Goal: Information Seeking & Learning: Learn about a topic

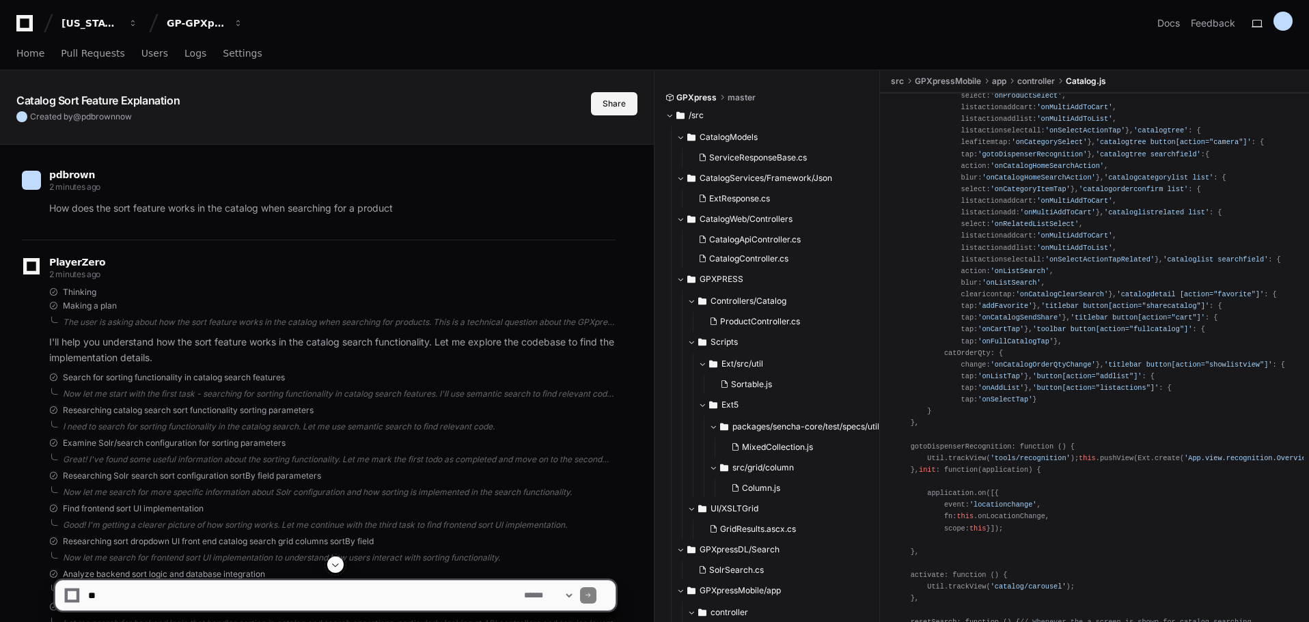
click at [626, 105] on button "Share" at bounding box center [614, 103] width 46 height 23
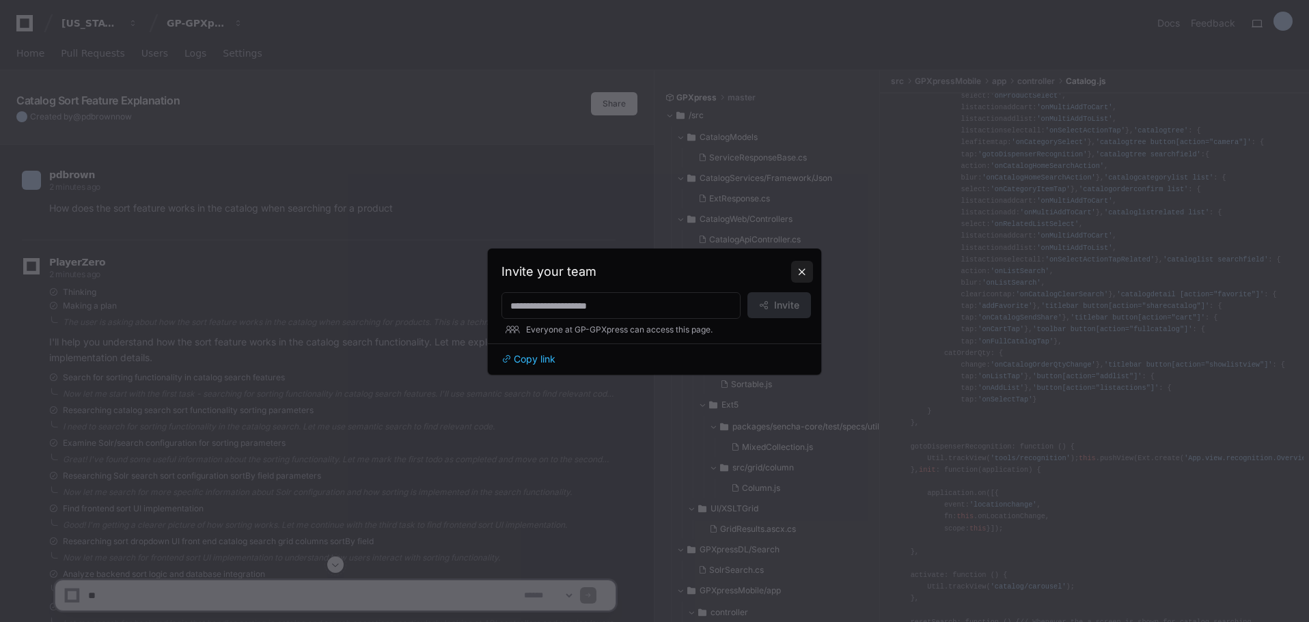
click at [798, 269] on button at bounding box center [802, 272] width 22 height 22
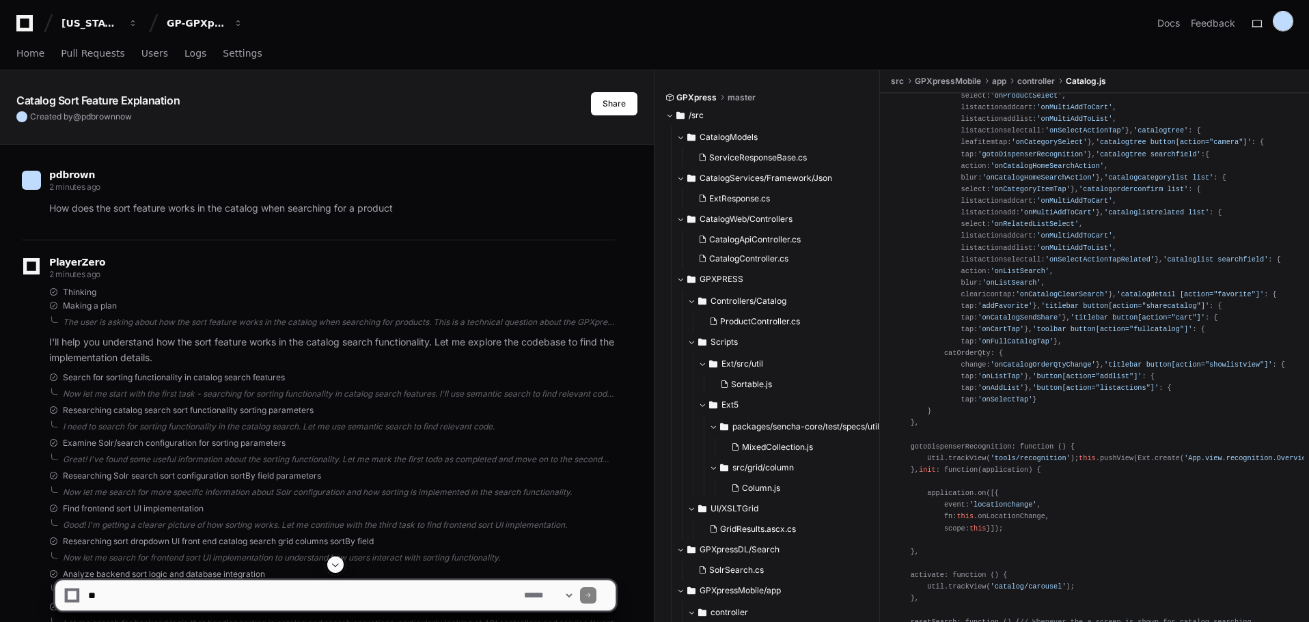
click at [1288, 19] on div at bounding box center [1283, 21] width 19 height 19
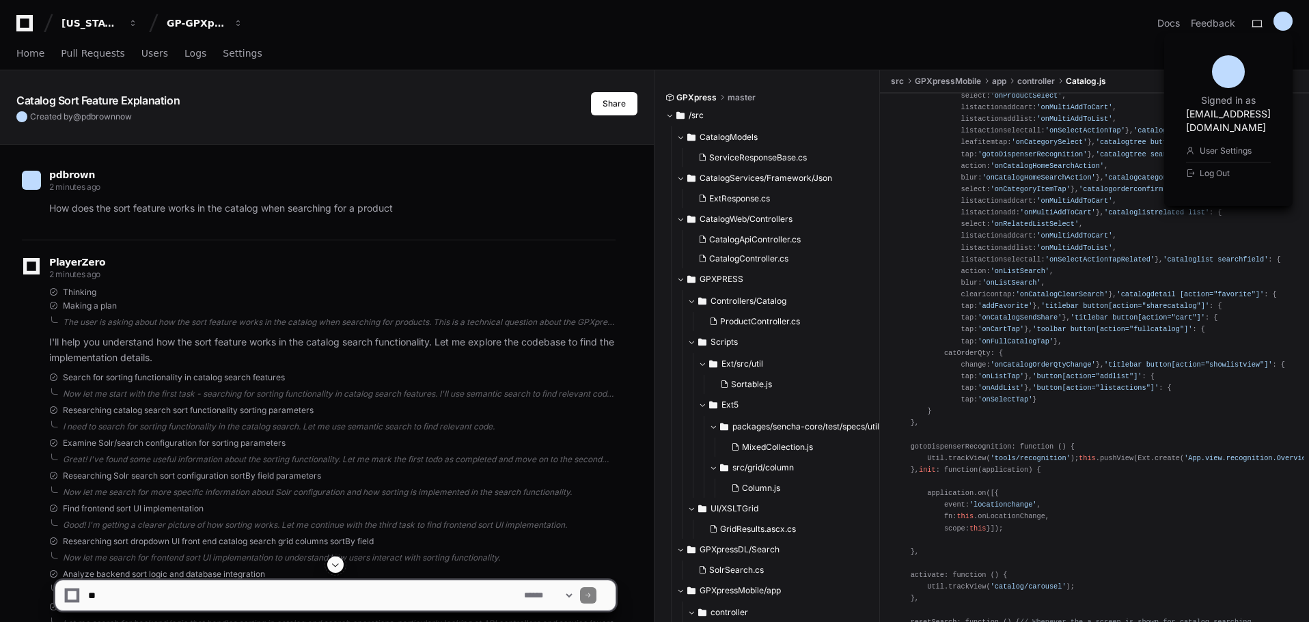
click at [1101, 33] on div "Georgia Pacific GP-GPXpress Docs Feedback Signed in as pdbrown@gapac.com User S…" at bounding box center [654, 23] width 1276 height 25
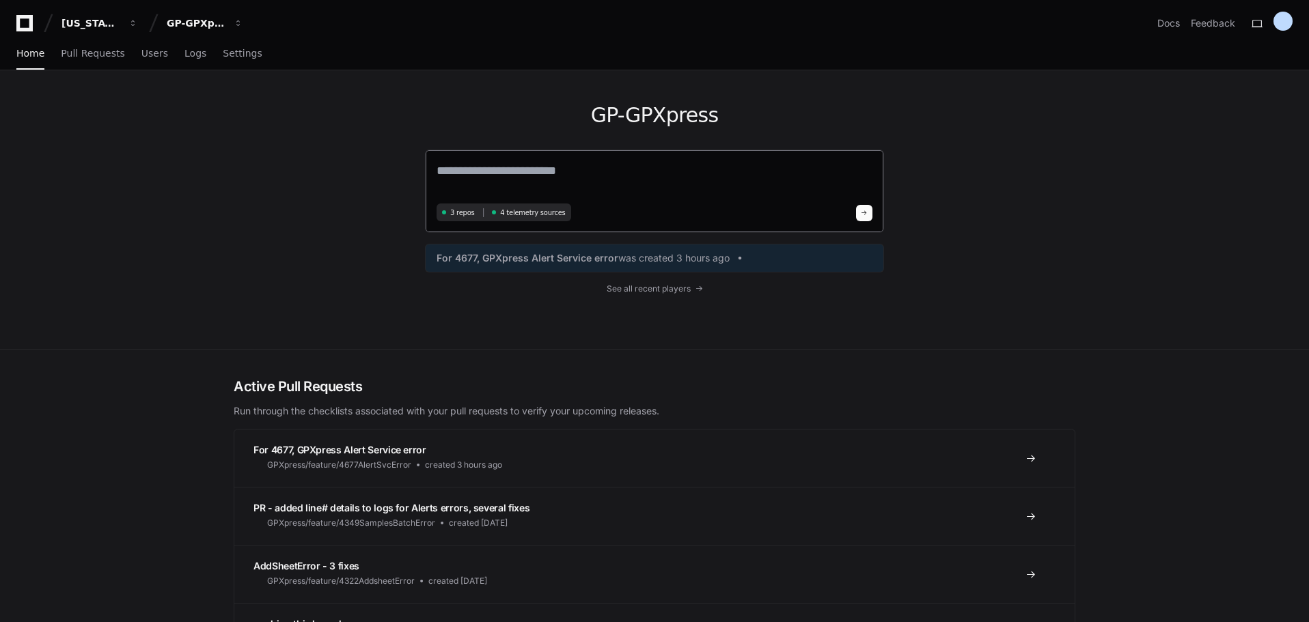
drag, startPoint x: 530, startPoint y: 178, endPoint x: 527, endPoint y: 184, distance: 7.0
click at [529, 178] on textarea at bounding box center [655, 180] width 436 height 38
type textarea "*"
click at [508, 168] on textarea "**********" at bounding box center [655, 179] width 436 height 36
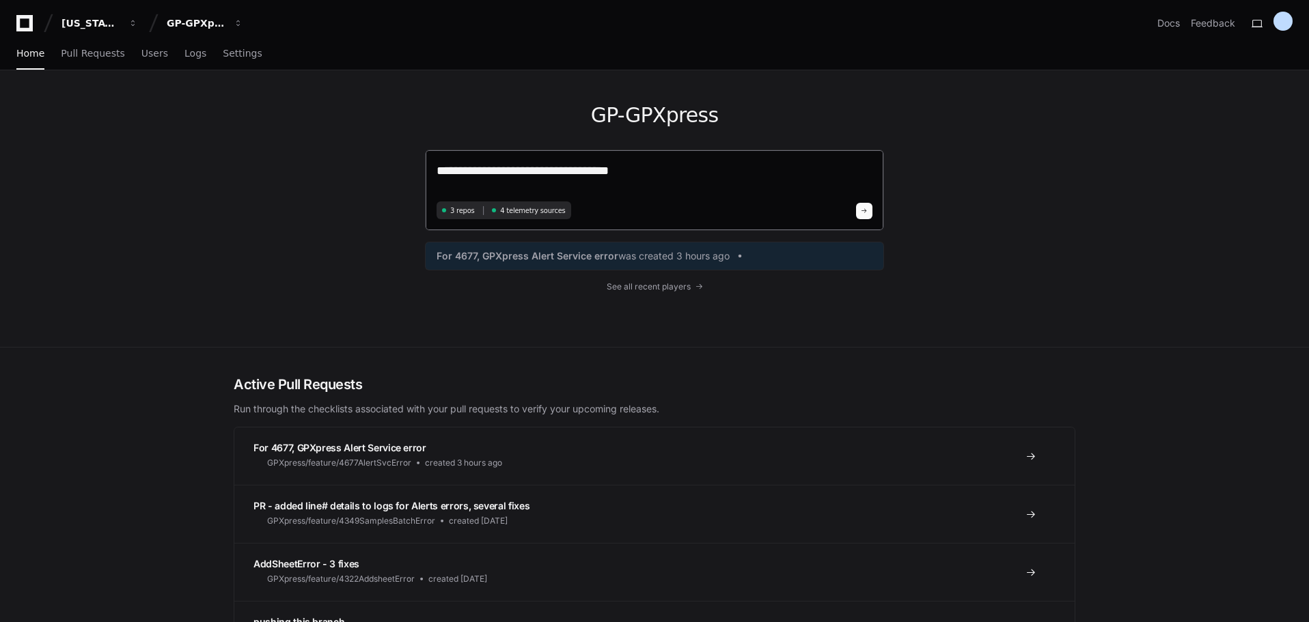
paste textarea "**********"
click at [608, 171] on textarea "**********" at bounding box center [655, 179] width 436 height 36
type textarea "**********"
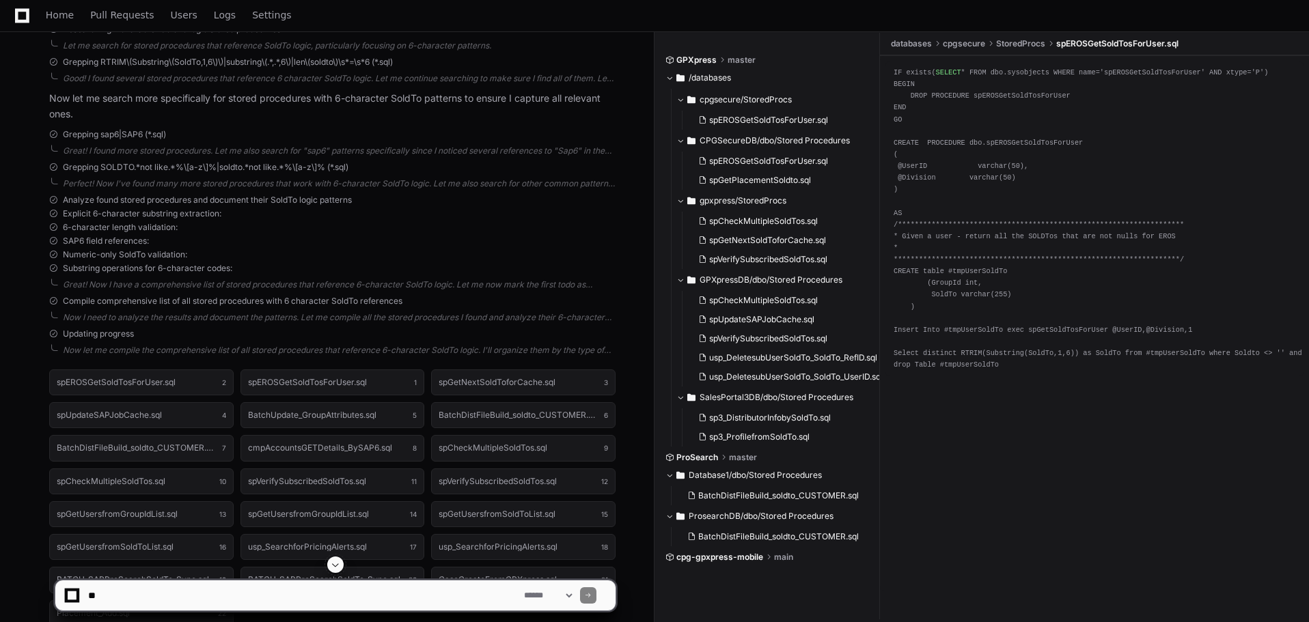
scroll to position [450, 0]
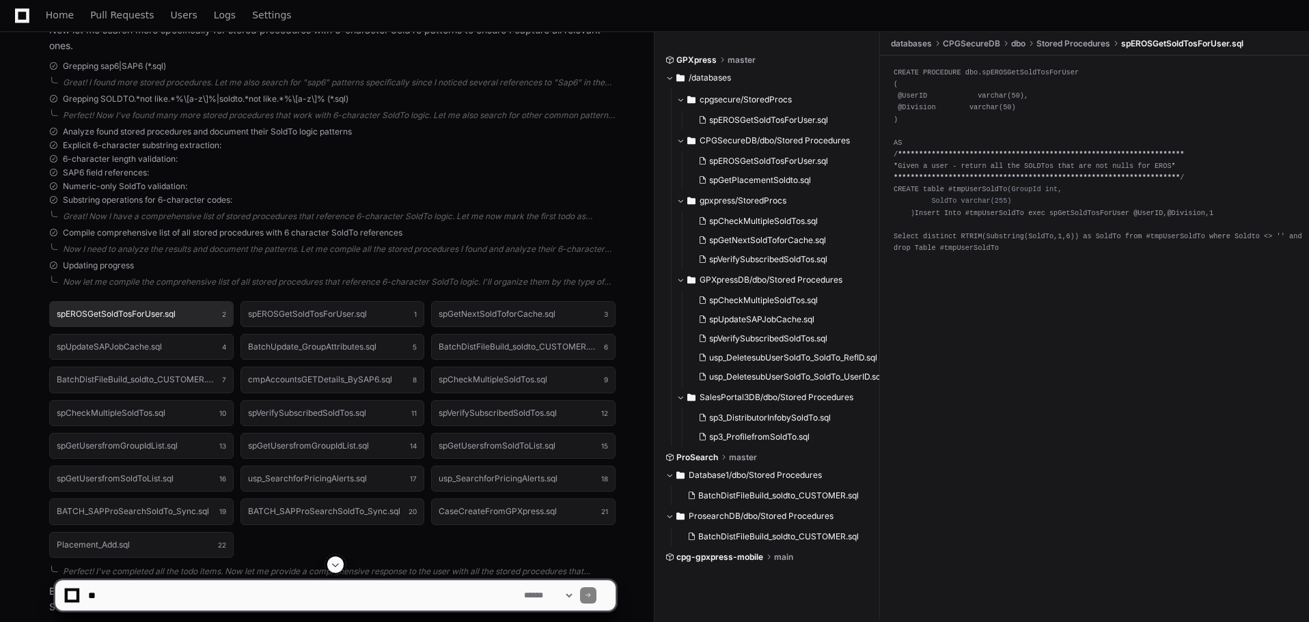
click at [192, 309] on button "spEROSGetSoldTosForUser.sql 2" at bounding box center [141, 314] width 184 height 26
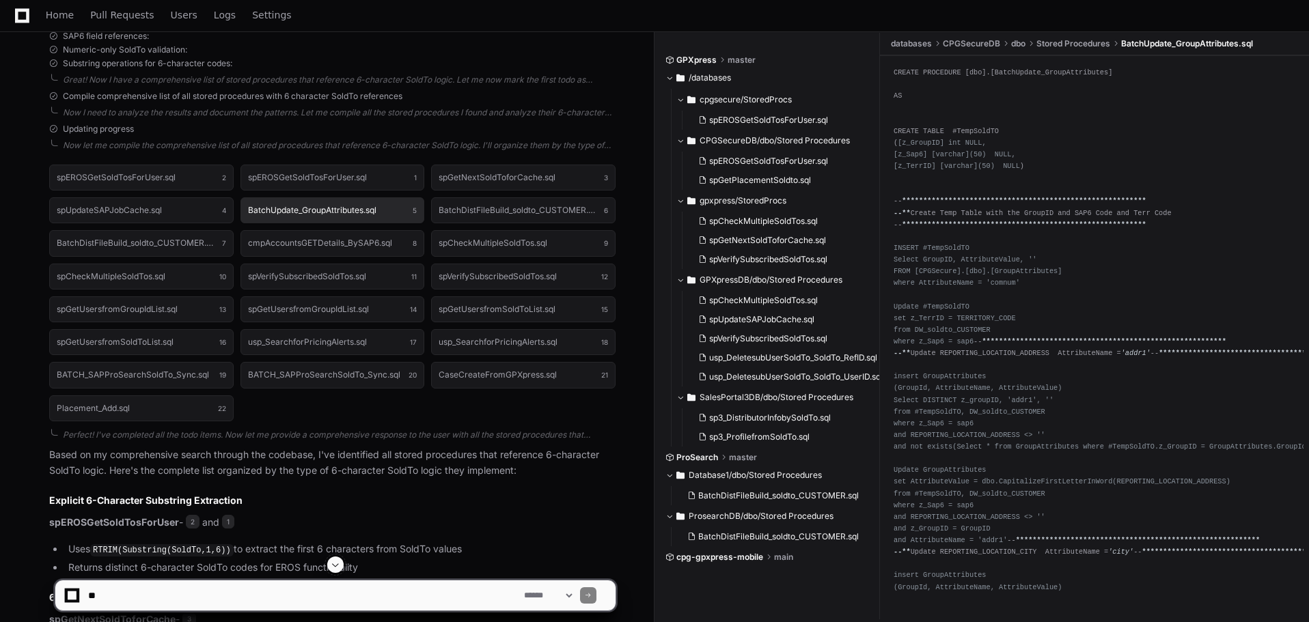
scroll to position [518, 0]
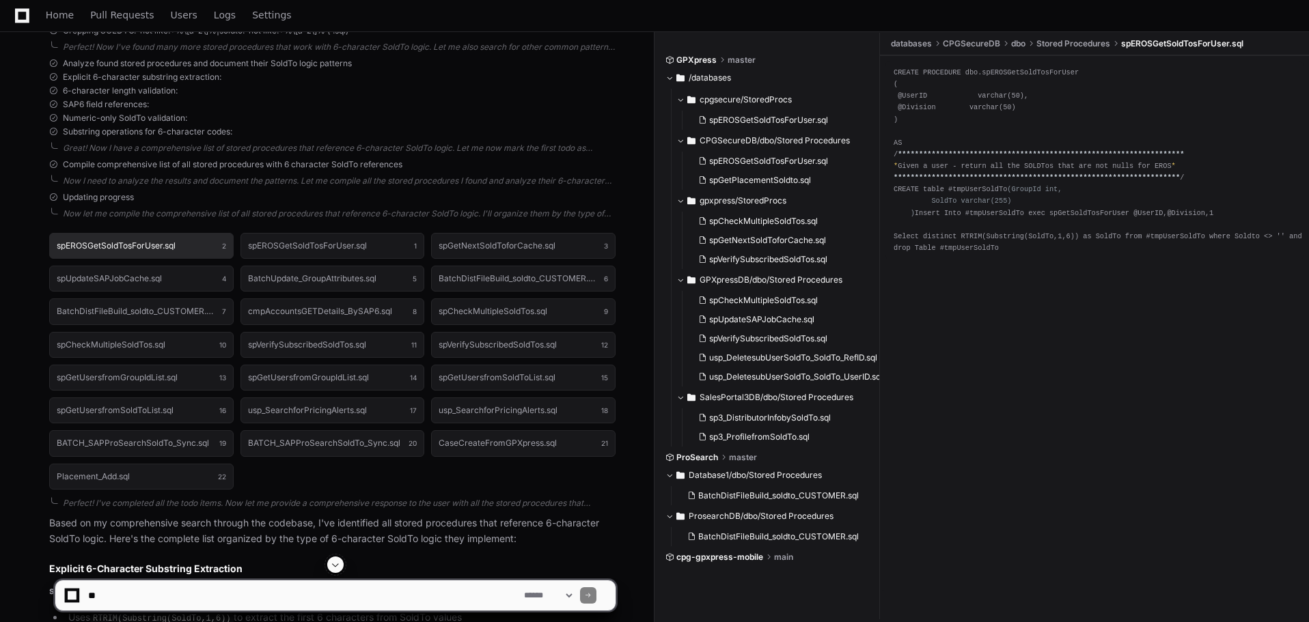
click at [176, 243] on h1 "spEROSGetSoldTosForUser.sql" at bounding box center [116, 246] width 119 height 8
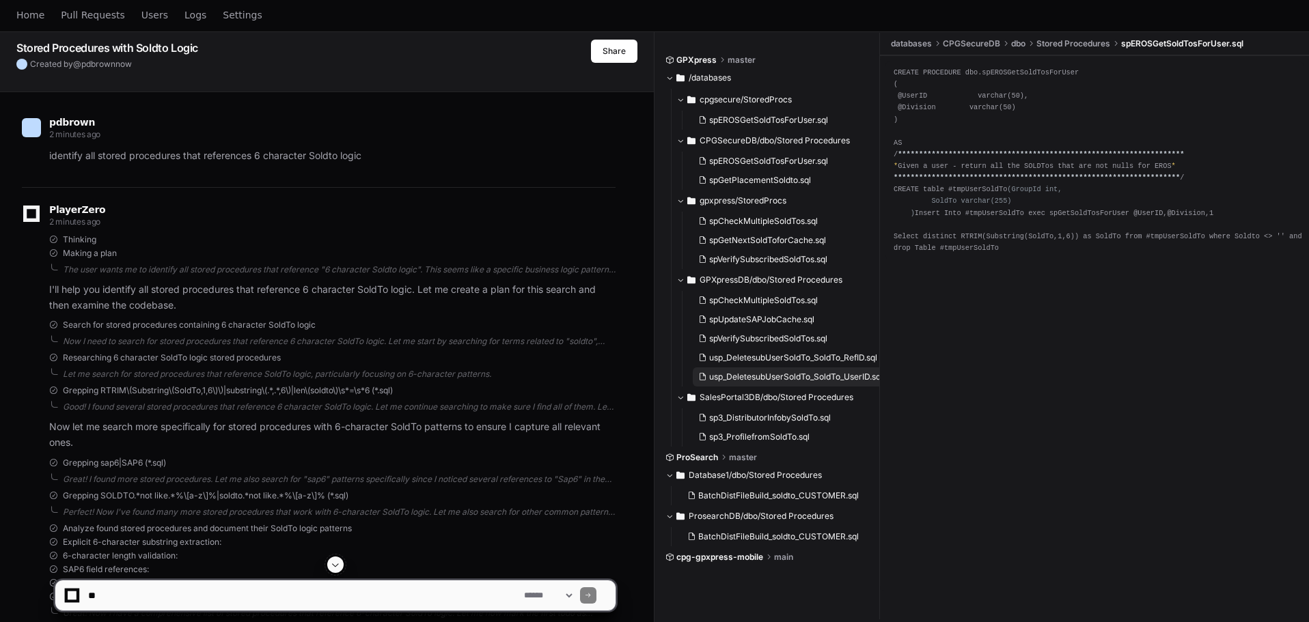
scroll to position [0, 0]
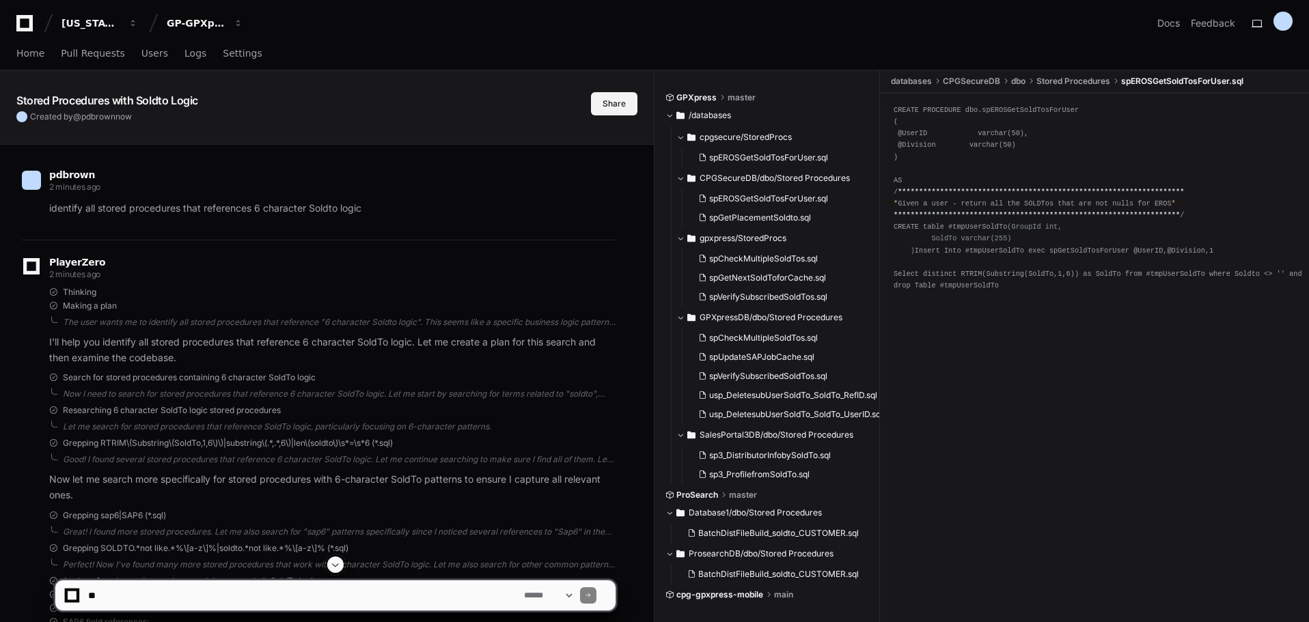
click at [629, 101] on button "Share" at bounding box center [614, 103] width 46 height 23
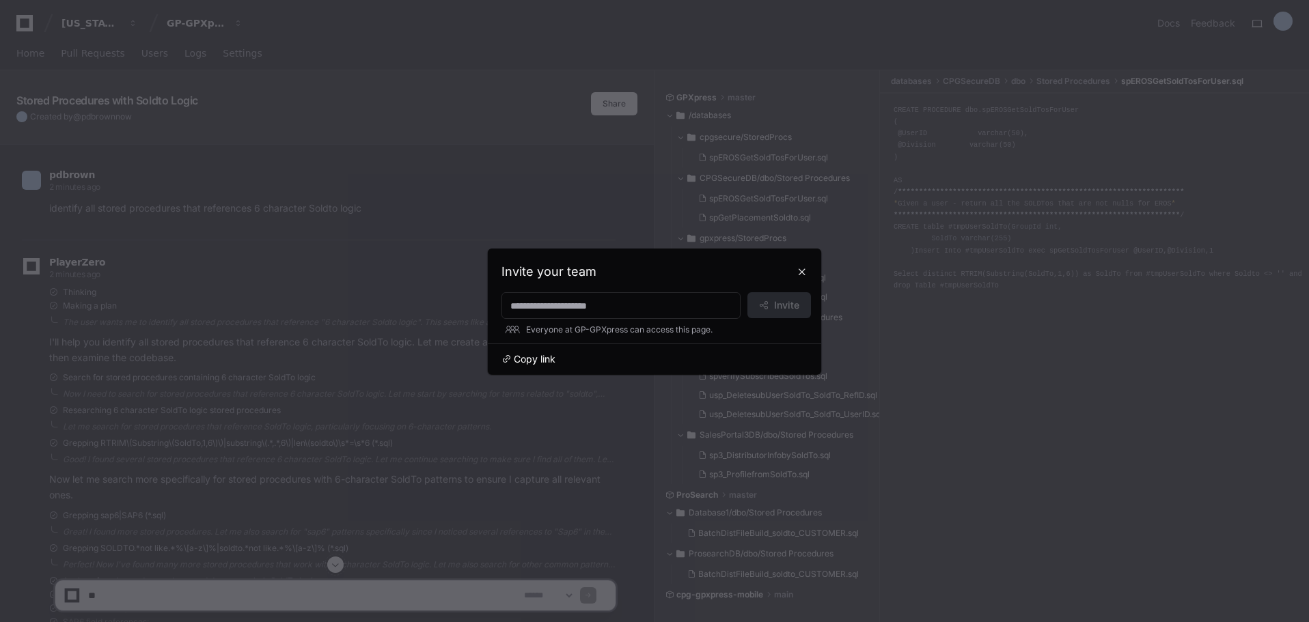
click at [532, 359] on span "Copy link" at bounding box center [535, 360] width 42 height 14
click at [795, 269] on button at bounding box center [802, 272] width 22 height 22
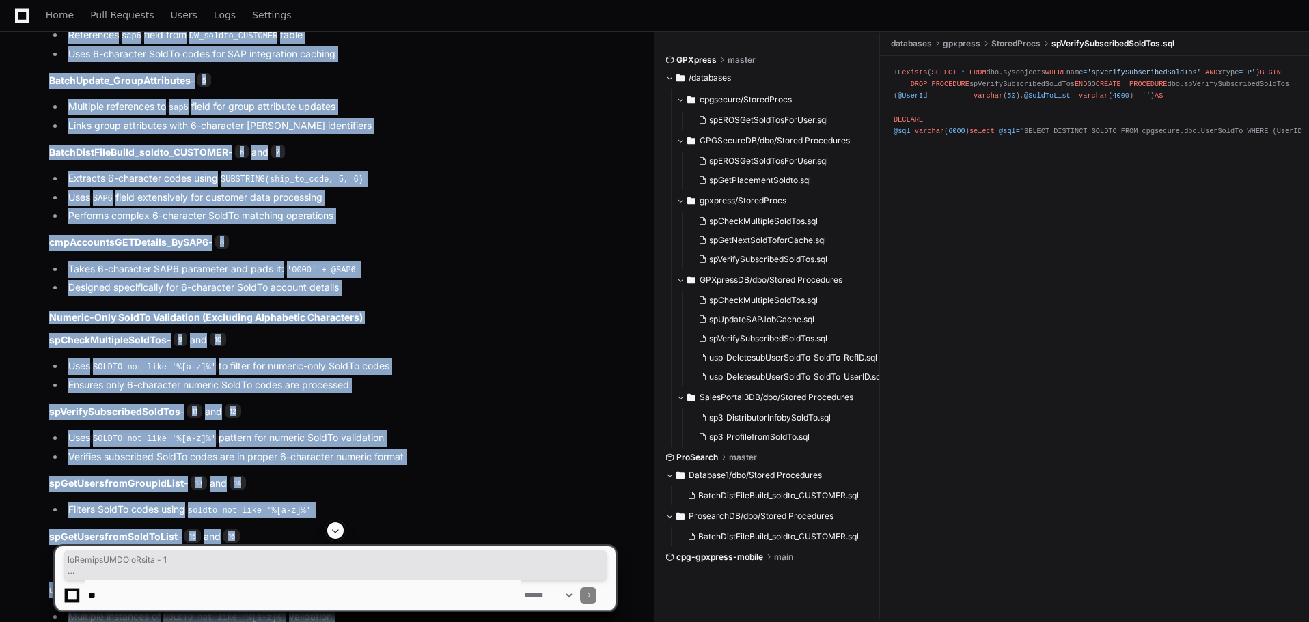
scroll to position [1148, 0]
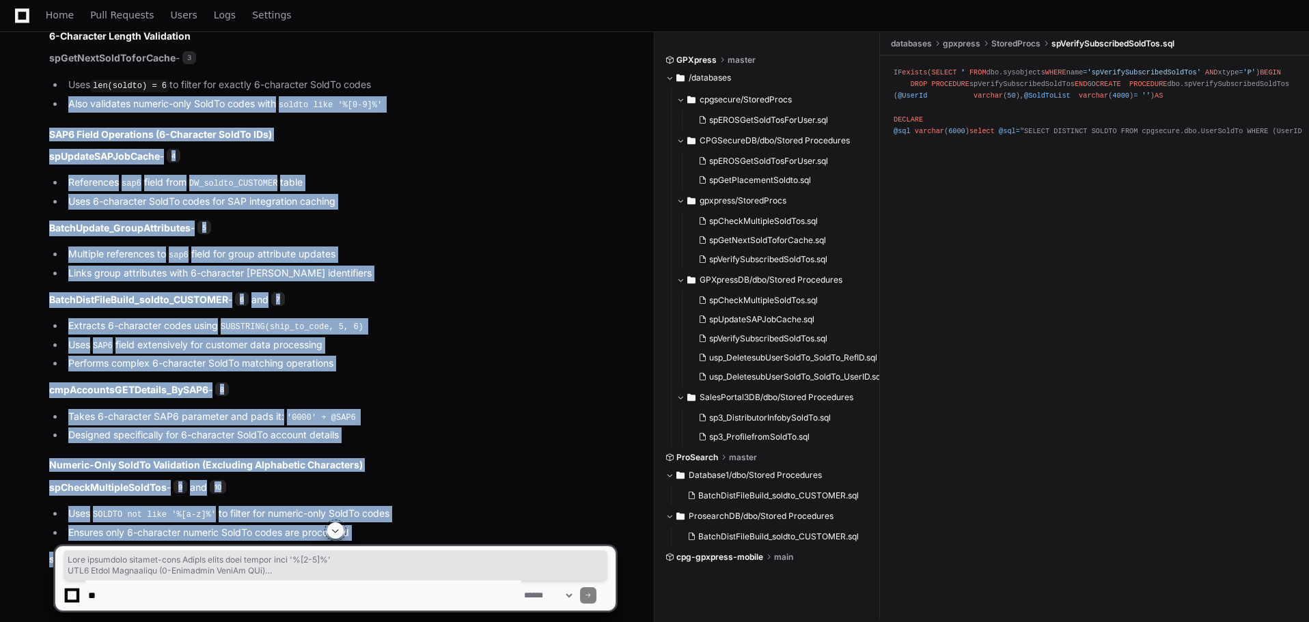
drag, startPoint x: 381, startPoint y: 506, endPoint x: 54, endPoint y: 96, distance: 524.6
click at [54, 96] on article "Based on my comprehensive search through the codebase, I've identified all stor…" at bounding box center [332, 519] width 566 height 1267
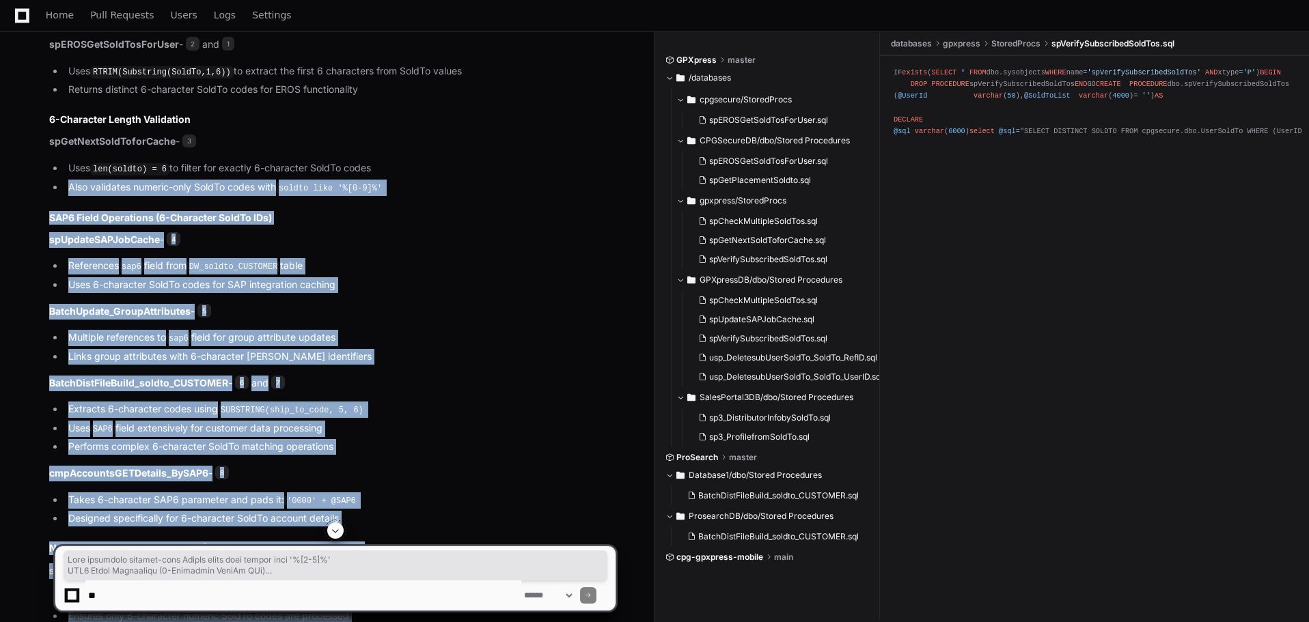
scroll to position [943, 0]
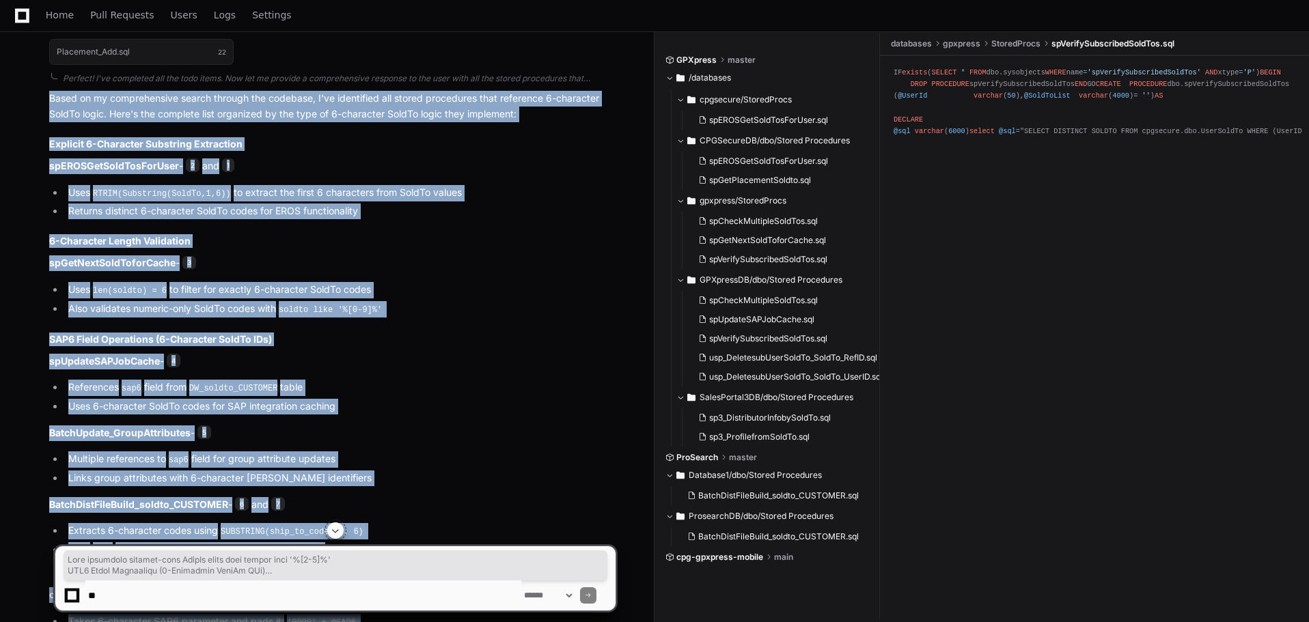
click at [45, 94] on div "spEROSGetSoldTosForUser.sql 2 spEROSGetSoldTosForUser.sql 1 spGetNextSoldToforC…" at bounding box center [319, 579] width 594 height 1559
copy article "Based on my comprehensive search through the codebase, I've identified all stor…"
click at [366, 337] on h2 "SAP6 Field Operations (6-Character SoldTo IDs)" at bounding box center [332, 340] width 566 height 14
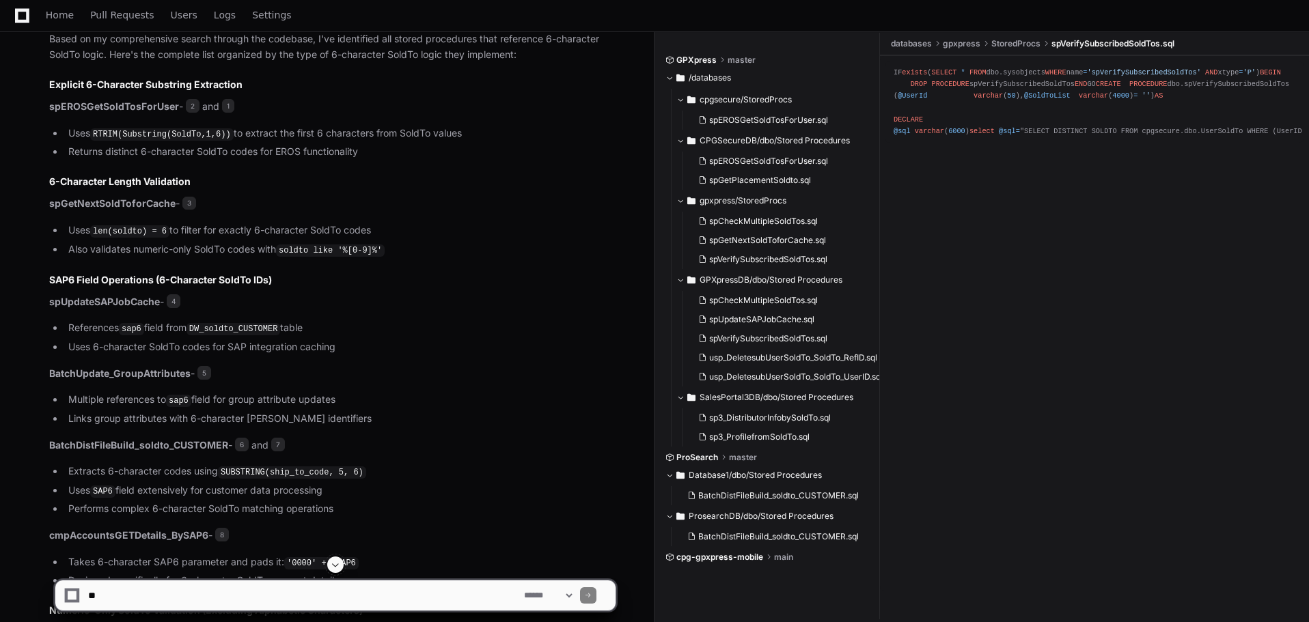
scroll to position [957, 0]
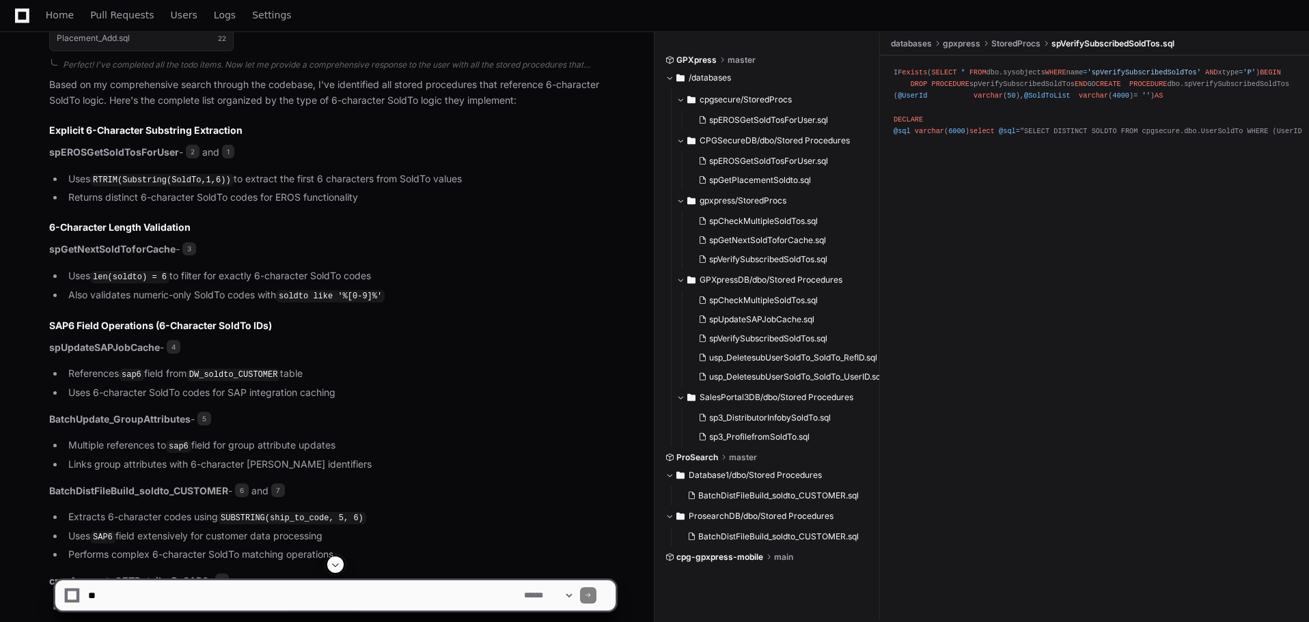
click at [129, 250] on strong "spGetNextSoldToforCache" at bounding box center [112, 249] width 126 height 12
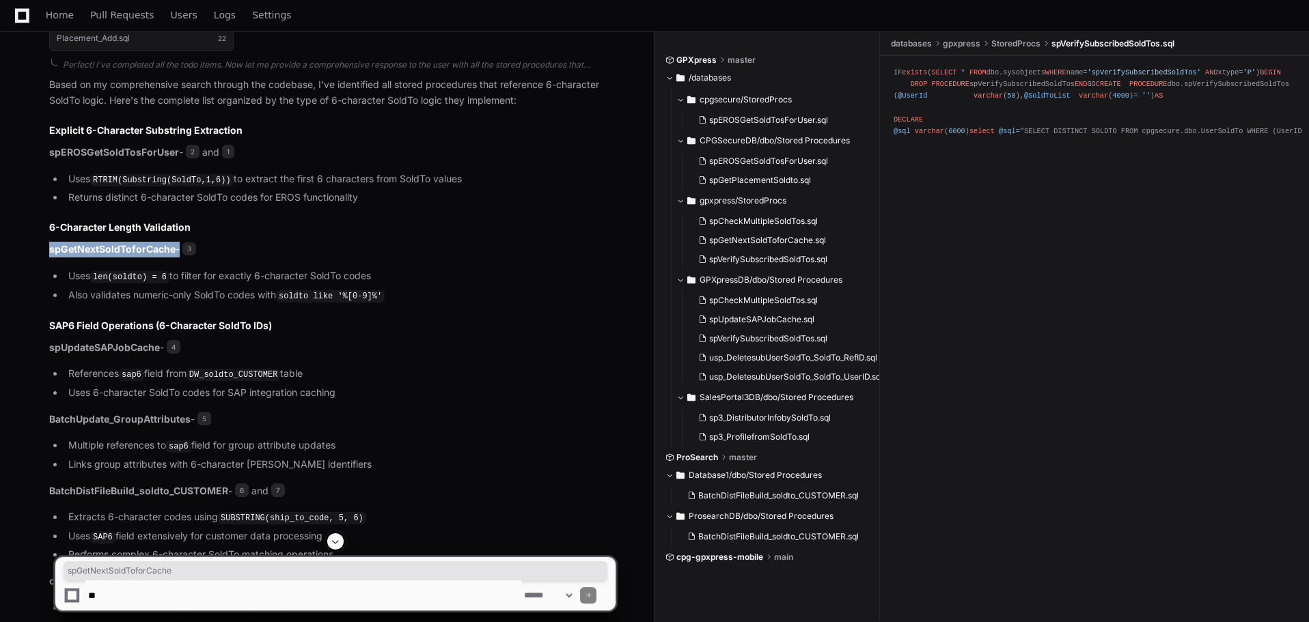
click at [128, 249] on strong "spGetNextSoldToforCache" at bounding box center [112, 249] width 126 height 12
click at [134, 254] on strong "spGetNextSoldToforCache" at bounding box center [112, 249] width 126 height 12
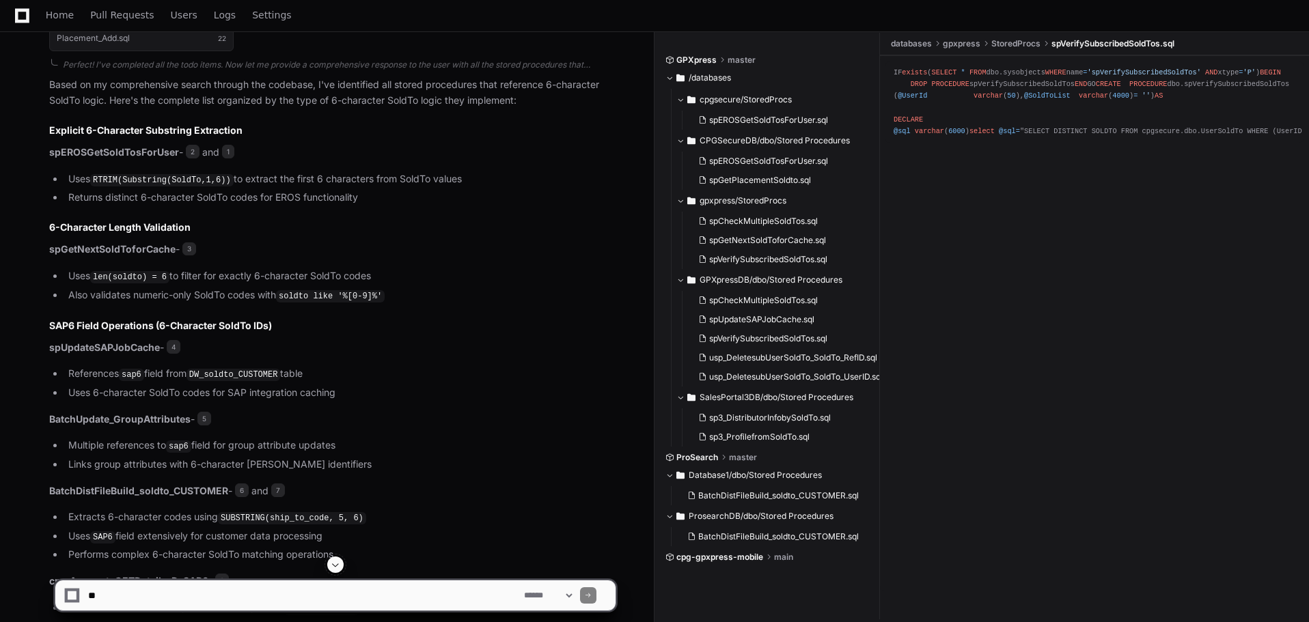
click at [165, 152] on strong "spEROSGetSoldTosForUser" at bounding box center [114, 152] width 130 height 12
click at [193, 247] on span "3" at bounding box center [189, 250] width 14 height 14
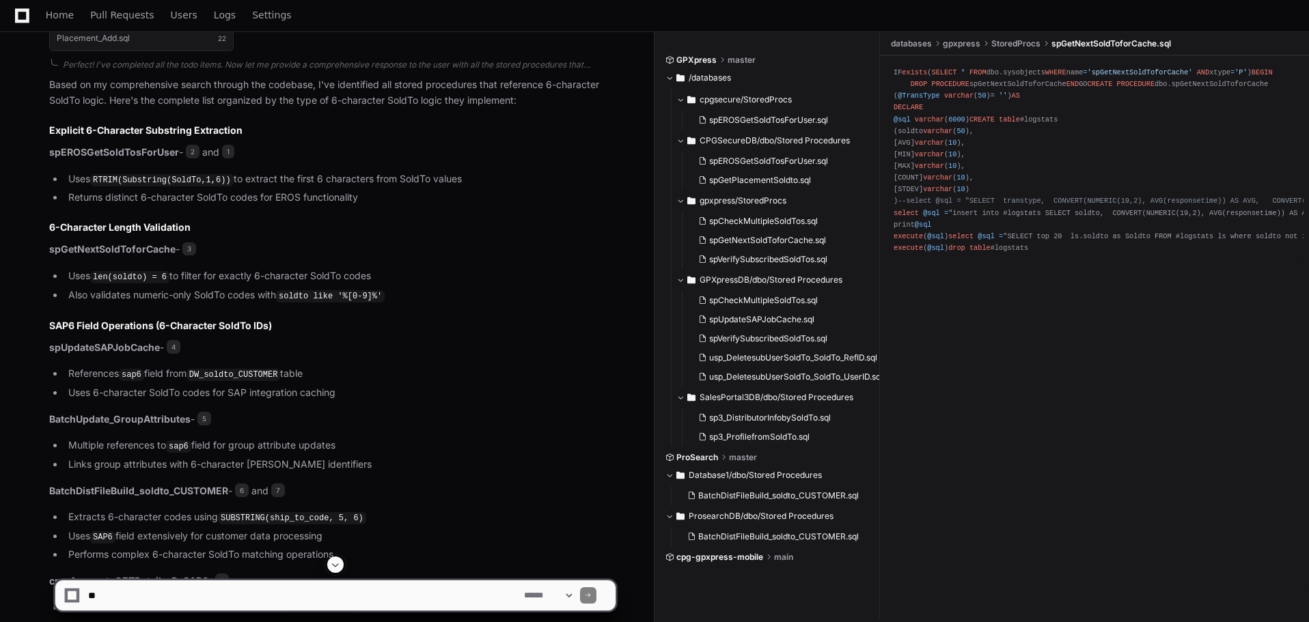
click at [300, 230] on h2 "6-Character Length Validation" at bounding box center [332, 228] width 566 height 14
click at [133, 253] on strong "spGetNextSoldToforCache" at bounding box center [112, 249] width 126 height 12
click at [195, 251] on span "3" at bounding box center [189, 250] width 14 height 14
click at [821, 158] on span "spEROSGetSoldTosForUser.sql" at bounding box center [768, 161] width 119 height 11
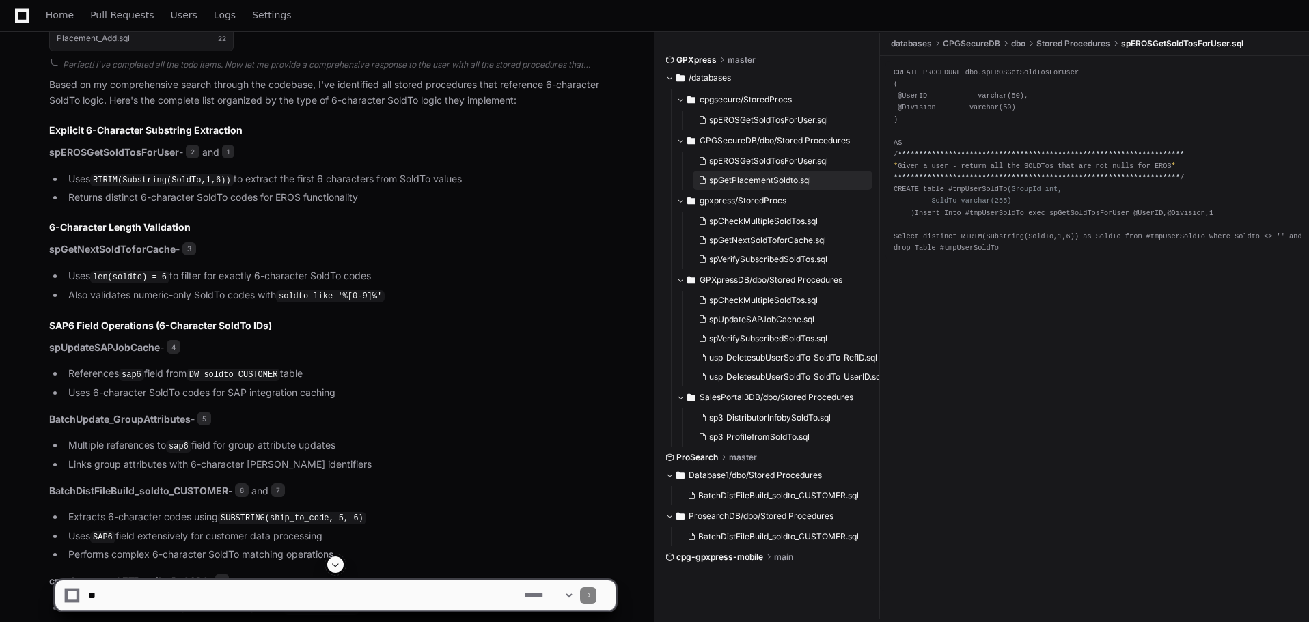
click at [758, 174] on button "spGetPlacementSoldto.sql" at bounding box center [783, 180] width 180 height 19
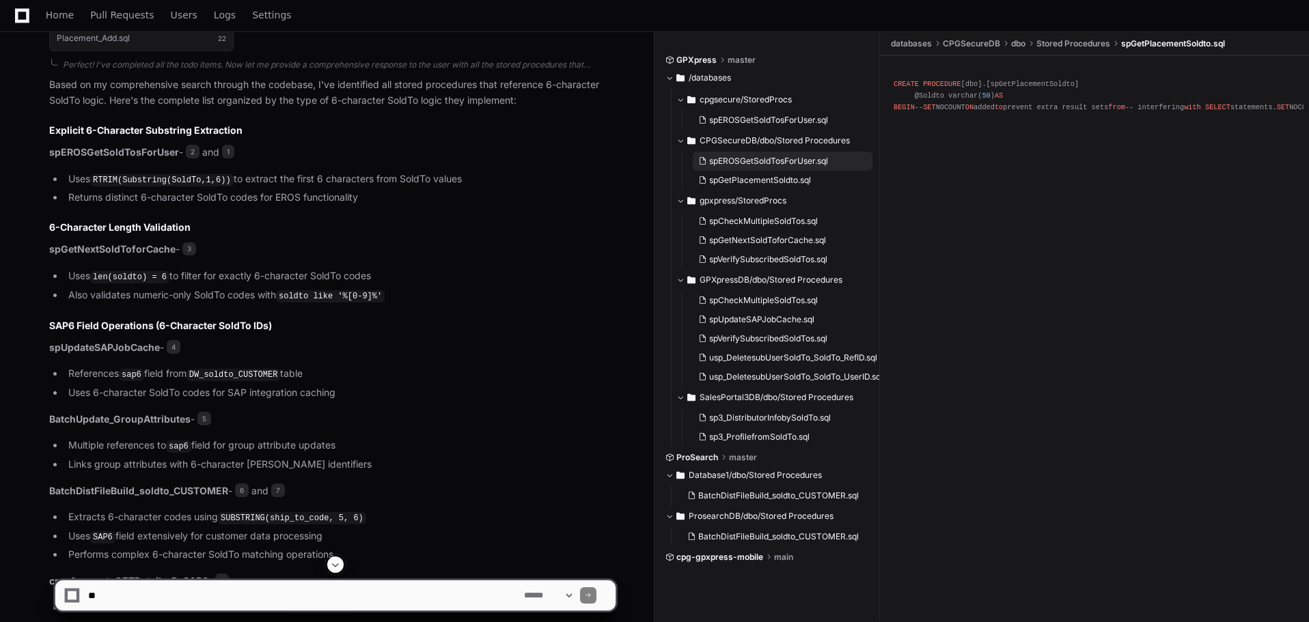
click at [770, 154] on button "spEROSGetSoldTosForUser.sql" at bounding box center [783, 161] width 180 height 19
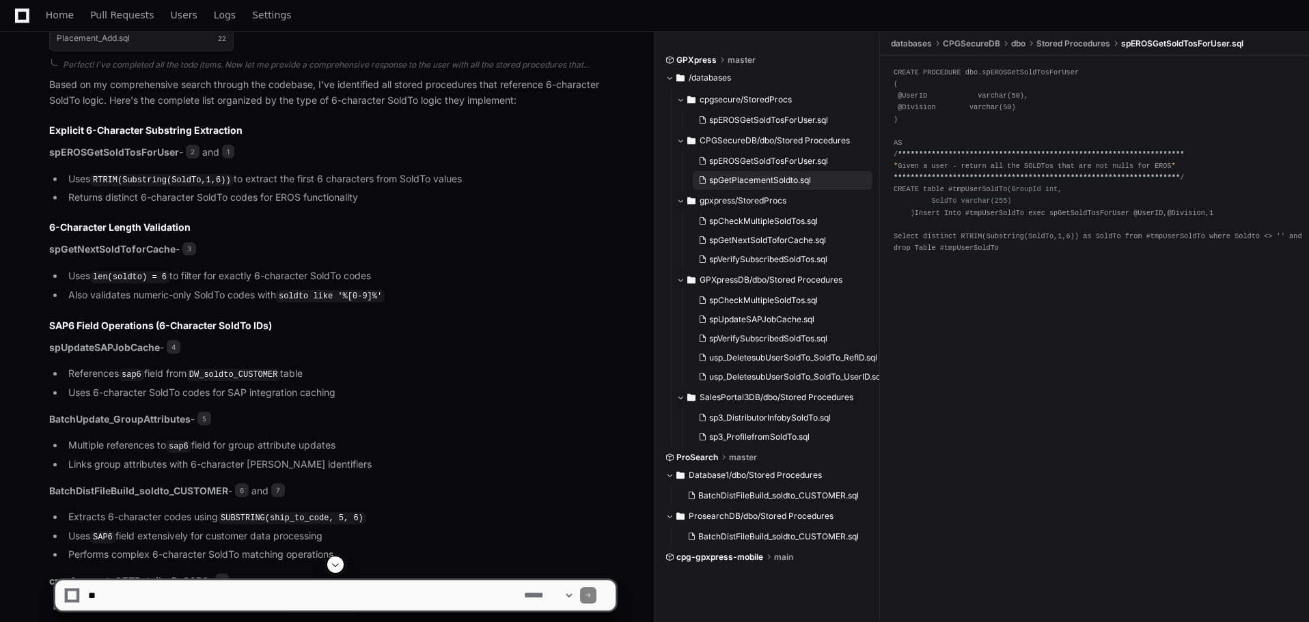
click at [769, 174] on button "spGetPlacementSoldto.sql" at bounding box center [783, 180] width 180 height 19
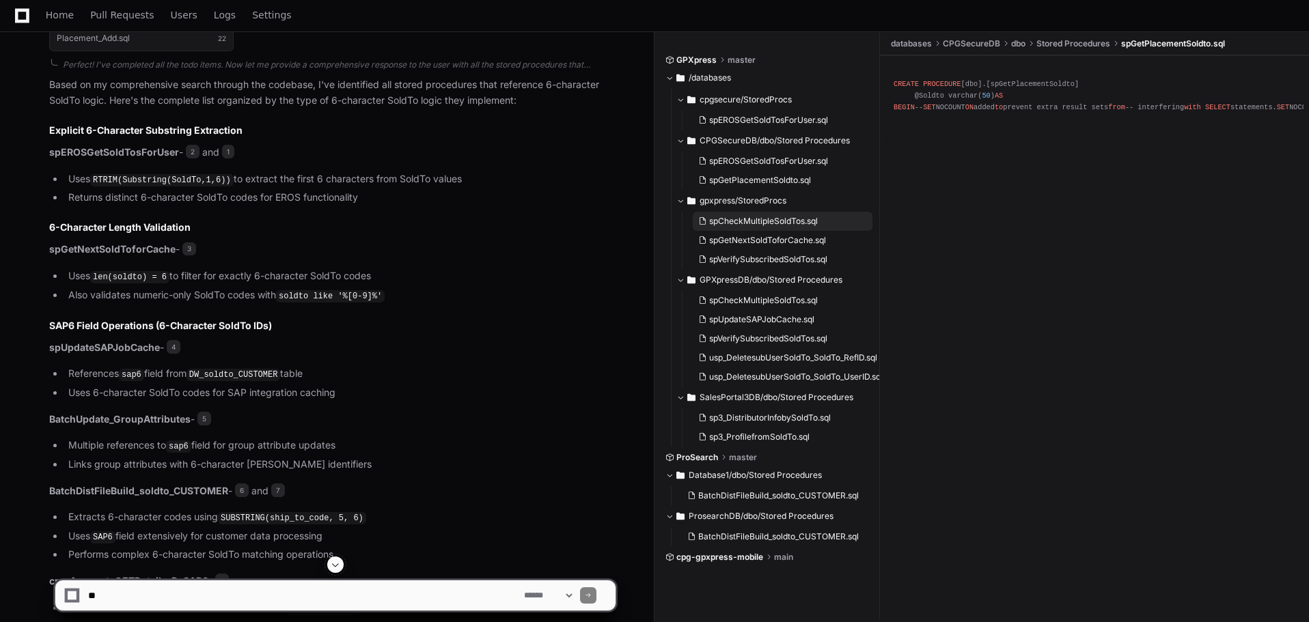
click at [760, 217] on span "spCheckMultipleSoldTos.sql" at bounding box center [763, 221] width 109 height 11
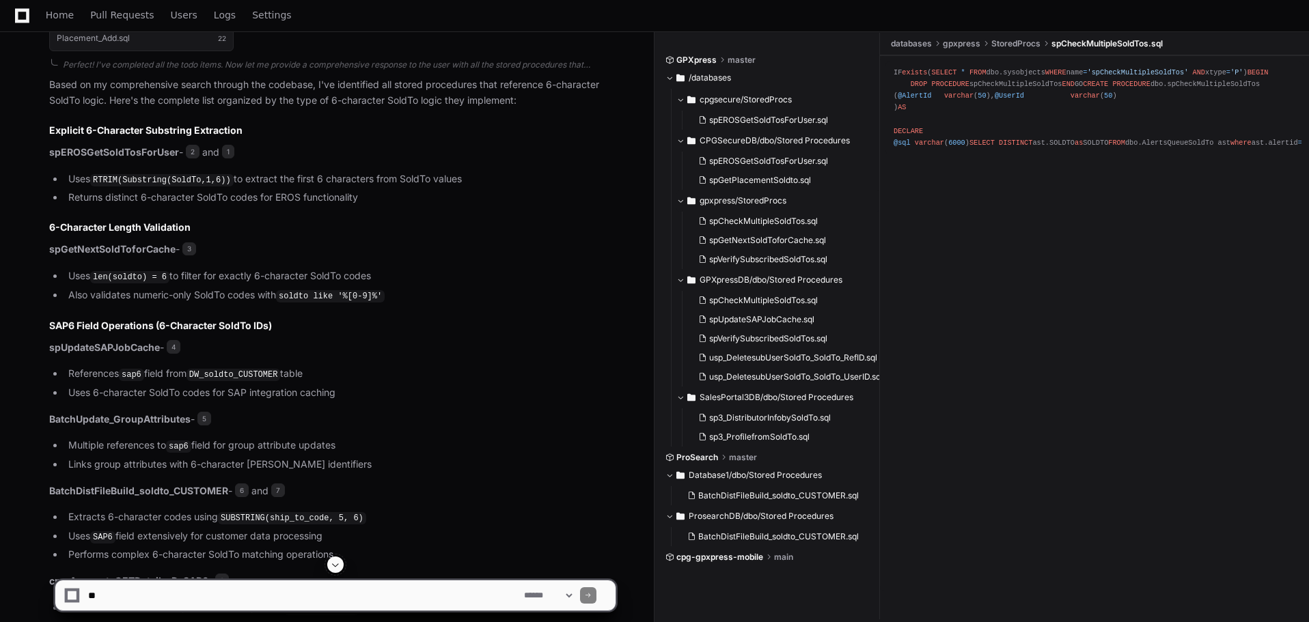
click at [816, 211] on div "gpxpress/StoredProcs spCheckMultipleSoldTos.sql spGetNextSoldToforCache.sql spV…" at bounding box center [778, 229] width 204 height 79
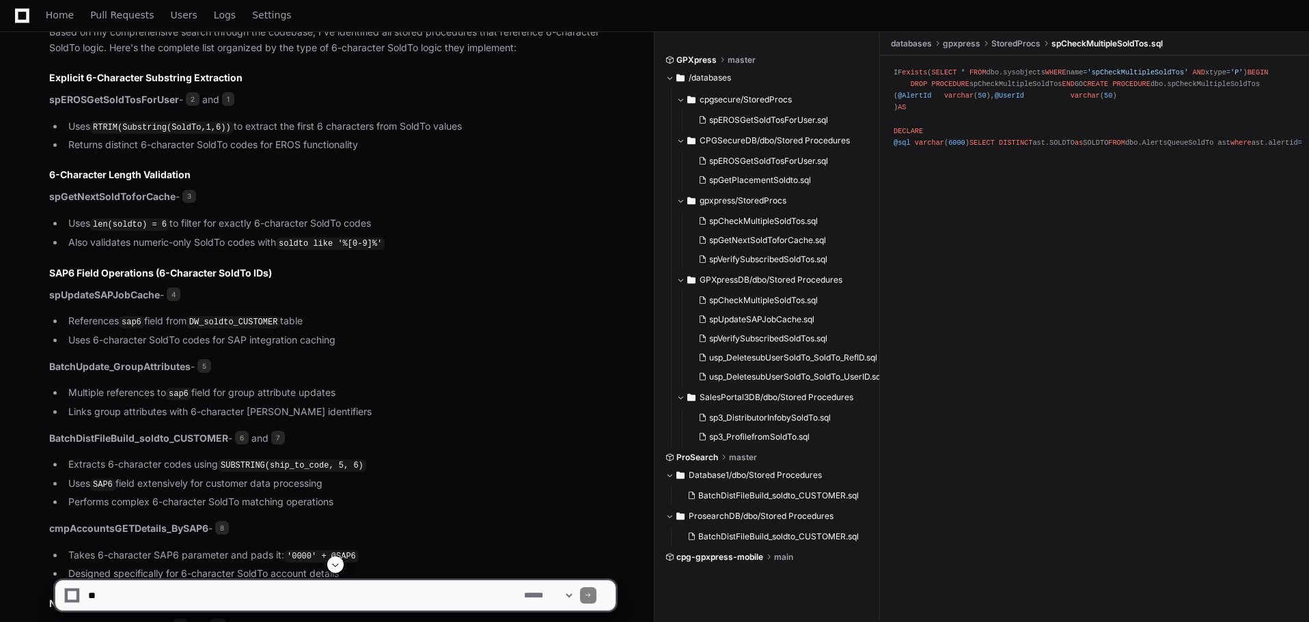
scroll to position [1025, 0]
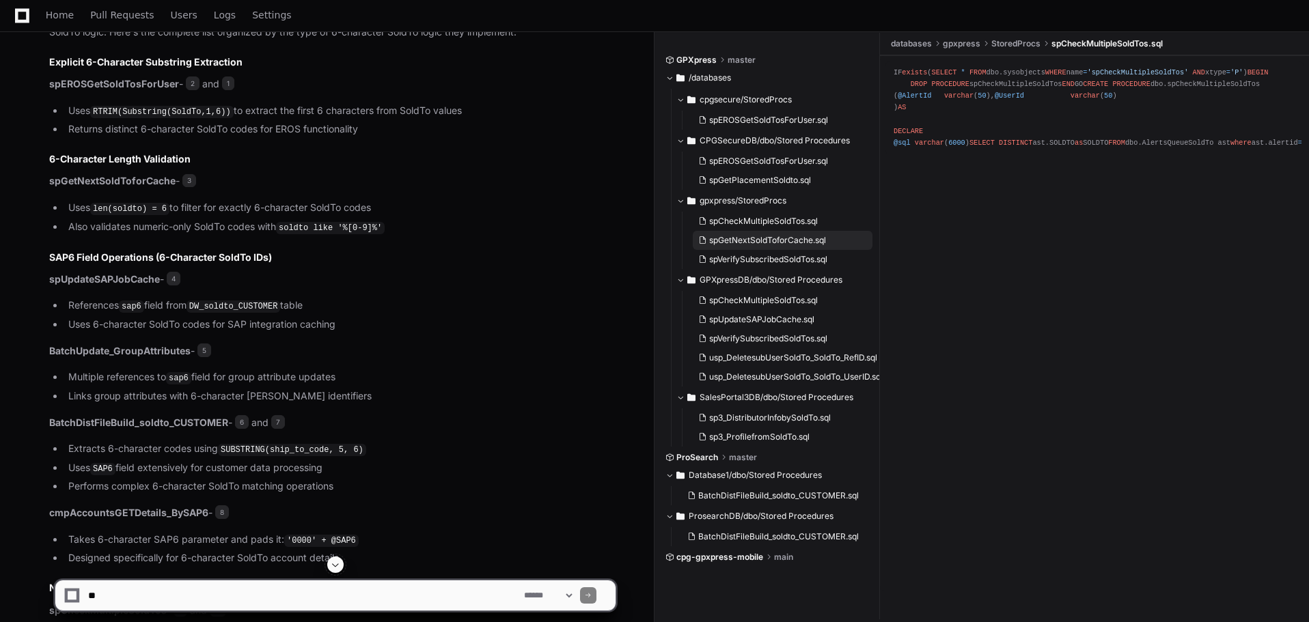
click at [779, 241] on span "spGetNextSoldToforCache.sql" at bounding box center [767, 240] width 117 height 11
